Goal: Information Seeking & Learning: Learn about a topic

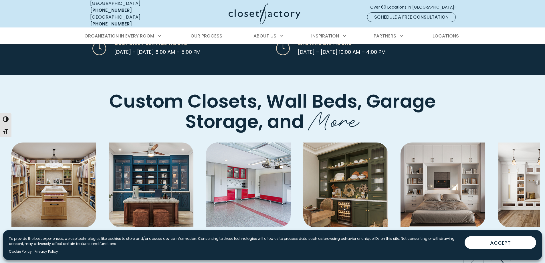
scroll to position [1544, 0]
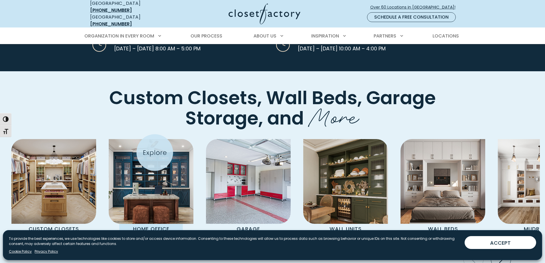
click at [155, 152] on img "Pages Gallery" at bounding box center [151, 181] width 85 height 85
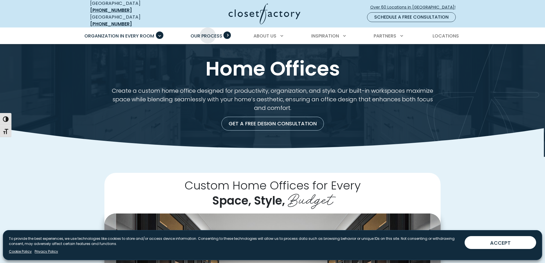
click at [208, 33] on span "Our Process" at bounding box center [206, 36] width 32 height 7
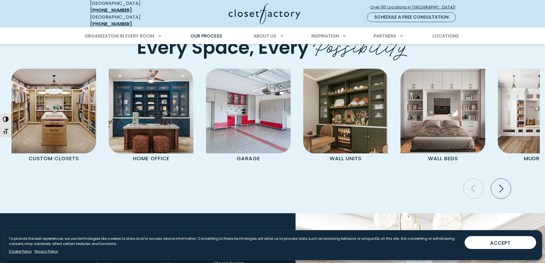
scroll to position [1201, 0]
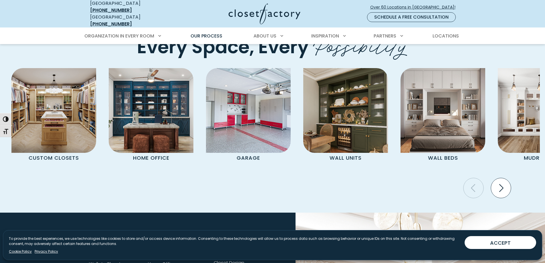
click at [495, 178] on icon "Next slide" at bounding box center [500, 188] width 20 height 20
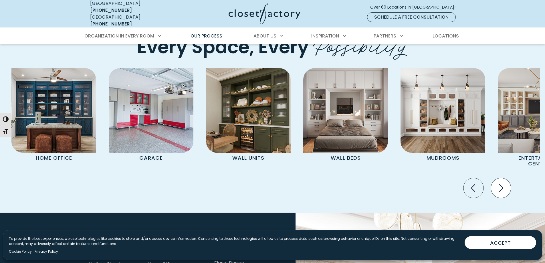
click at [505, 178] on icon "Next slide" at bounding box center [500, 188] width 20 height 20
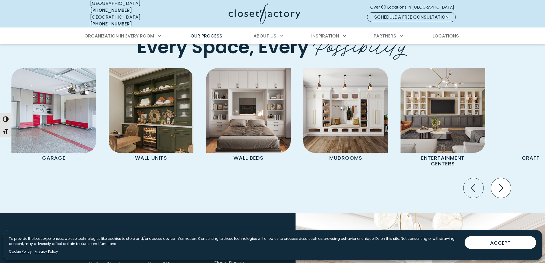
click at [505, 178] on icon "Next slide" at bounding box center [500, 188] width 20 height 20
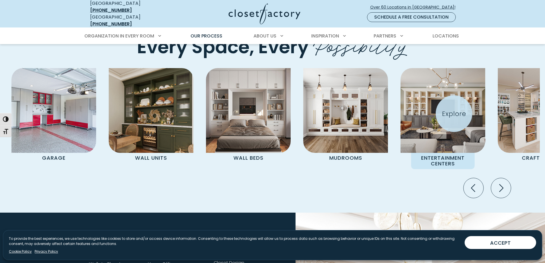
click at [453, 113] on img "Pages Gallery" at bounding box center [442, 110] width 85 height 85
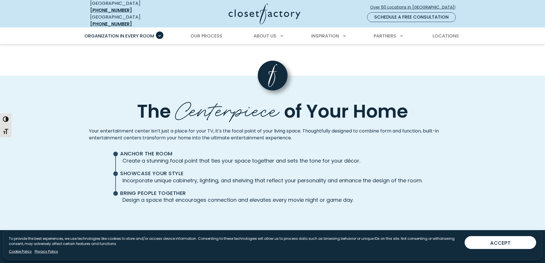
scroll to position [1286, 0]
